Goal: Task Accomplishment & Management: Complete application form

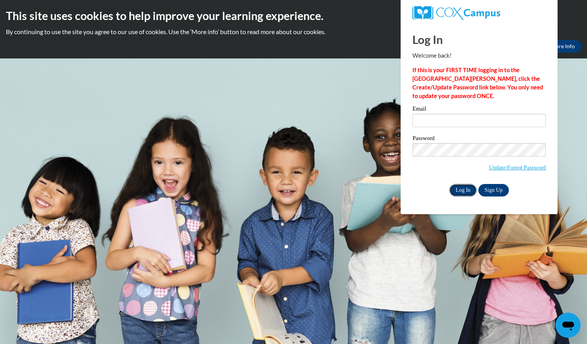
click at [456, 185] on input "Log In" at bounding box center [462, 190] width 27 height 13
click at [432, 122] on input "jill" at bounding box center [479, 120] width 133 height 13
type input "jill"
click at [456, 187] on input "Log In" at bounding box center [462, 190] width 27 height 13
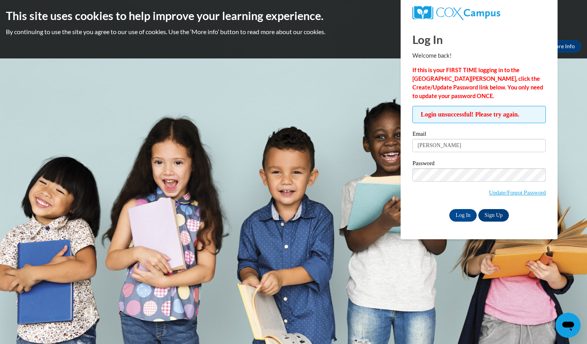
click at [495, 247] on body "This site uses cookies to help improve your learning experience. By continuing …" at bounding box center [293, 172] width 587 height 344
click at [424, 145] on input "jill" at bounding box center [479, 145] width 133 height 13
click at [448, 145] on input "jill.lee" at bounding box center [479, 145] width 133 height 13
click at [458, 147] on input "jill.lee" at bounding box center [479, 145] width 133 height 13
click at [435, 145] on input "jill.lee" at bounding box center [479, 145] width 133 height 13
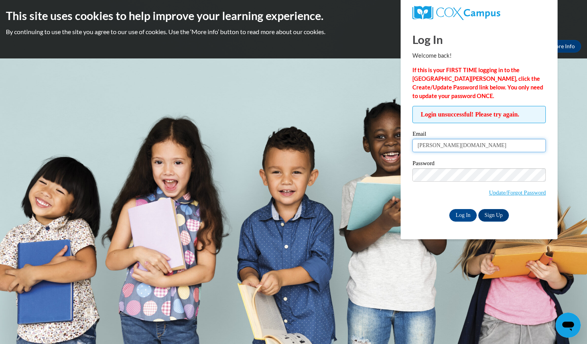
click at [433, 144] on input "jill.lee2epsteinatlanta.org" at bounding box center [479, 145] width 133 height 13
type input "jill.lee@epsteinatlanta.org"
click at [411, 212] on div "Login unsuccessful! Please try again. Please enter your email! Please enter you…" at bounding box center [479, 163] width 145 height 115
click at [460, 212] on input "Log In" at bounding box center [462, 215] width 27 height 13
click at [464, 212] on input "Log In" at bounding box center [462, 215] width 27 height 13
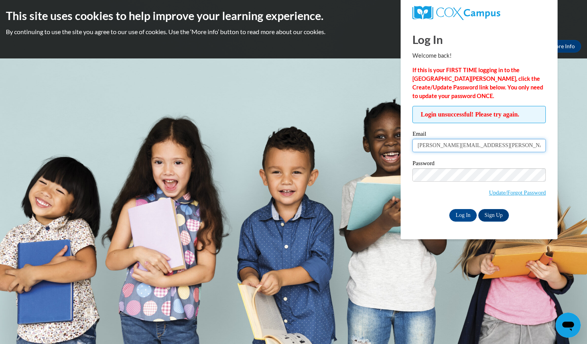
click at [480, 147] on input "jill.lee@epsteinatlanta.org" at bounding box center [479, 145] width 133 height 13
type input "j"
type input "jill.lee@epsteinatlanta.org"
click at [420, 266] on body "This site uses cookies to help improve your learning experience. By continuing …" at bounding box center [293, 172] width 587 height 344
click at [466, 211] on input "Log In" at bounding box center [462, 215] width 27 height 13
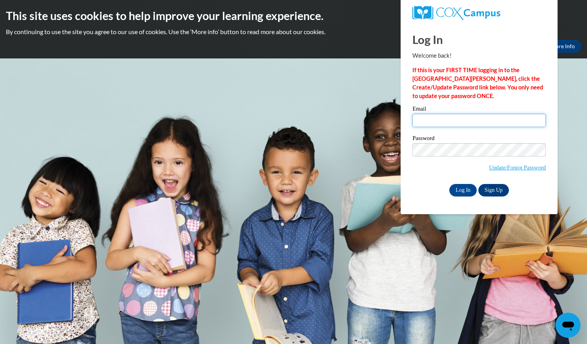
type input "[PERSON_NAME][EMAIL_ADDRESS][PERSON_NAME][DOMAIN_NAME]"
click at [352, 101] on body "This site uses cookies to help improve your learning experience. By continuing …" at bounding box center [293, 172] width 587 height 344
click at [371, 79] on body "This site uses cookies to help improve your learning experience. By continuing …" at bounding box center [293, 172] width 587 height 344
